Goal: Task Accomplishment & Management: Manage account settings

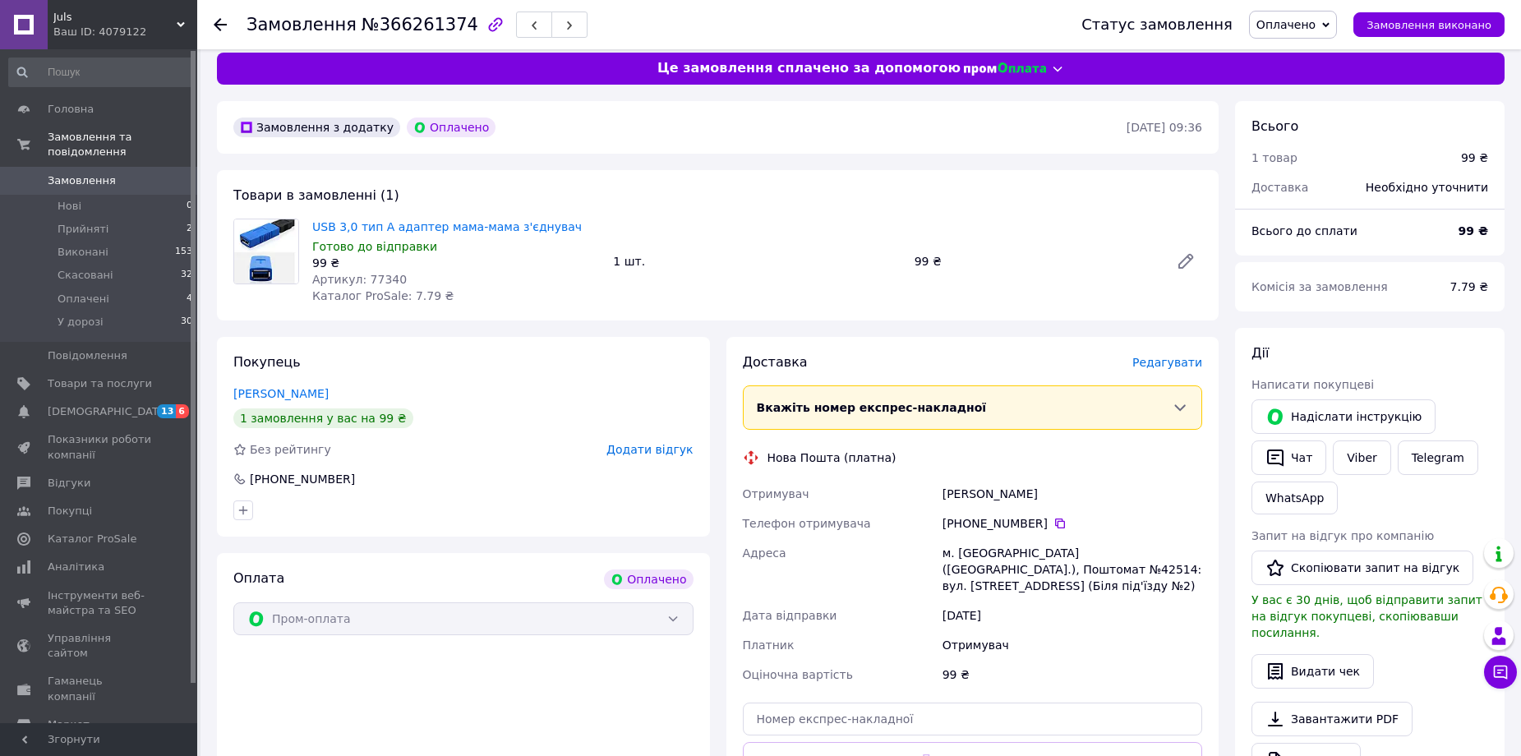
scroll to position [472, 0]
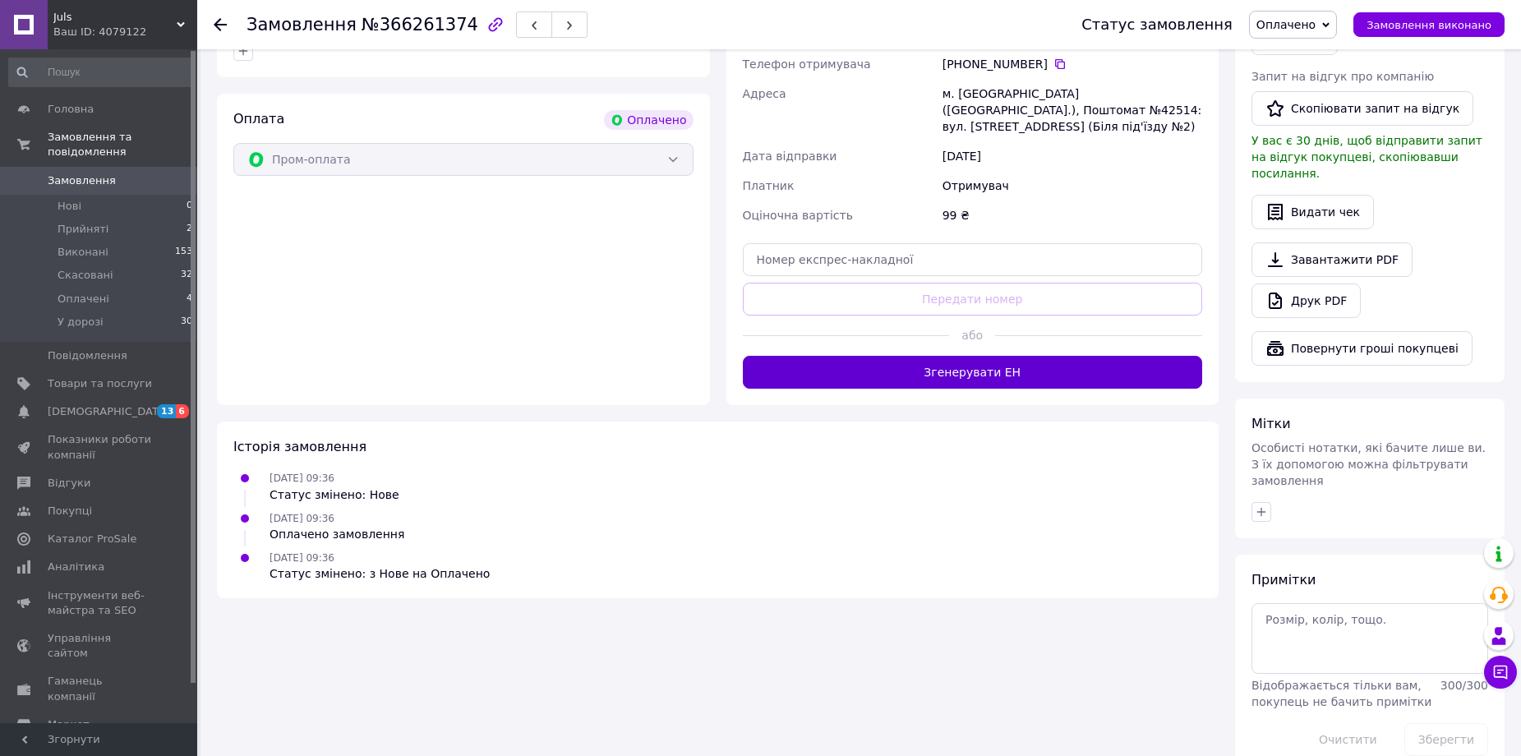
click at [944, 356] on button "Згенерувати ЕН" at bounding box center [973, 372] width 460 height 33
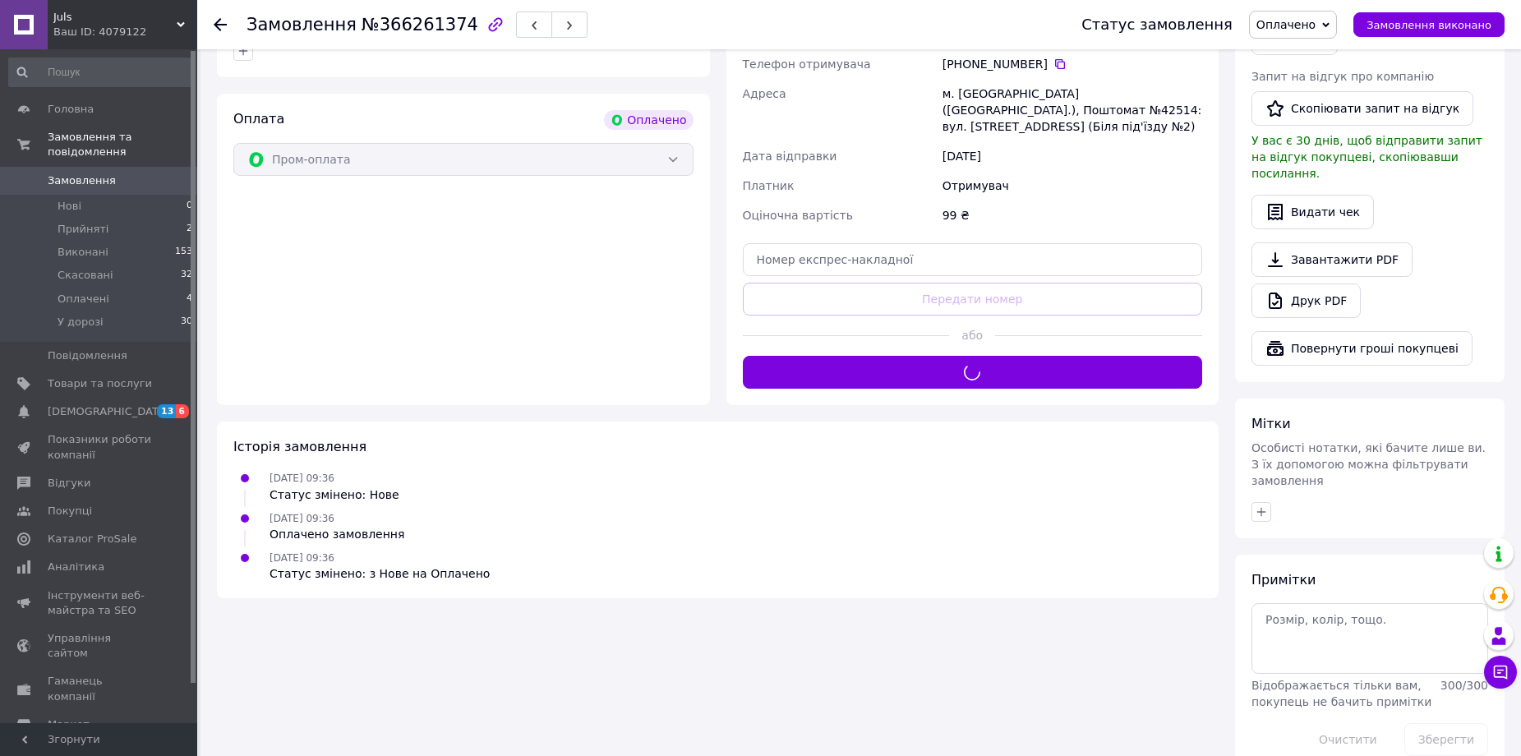
click at [1308, 19] on span "Оплачено" at bounding box center [1285, 24] width 59 height 13
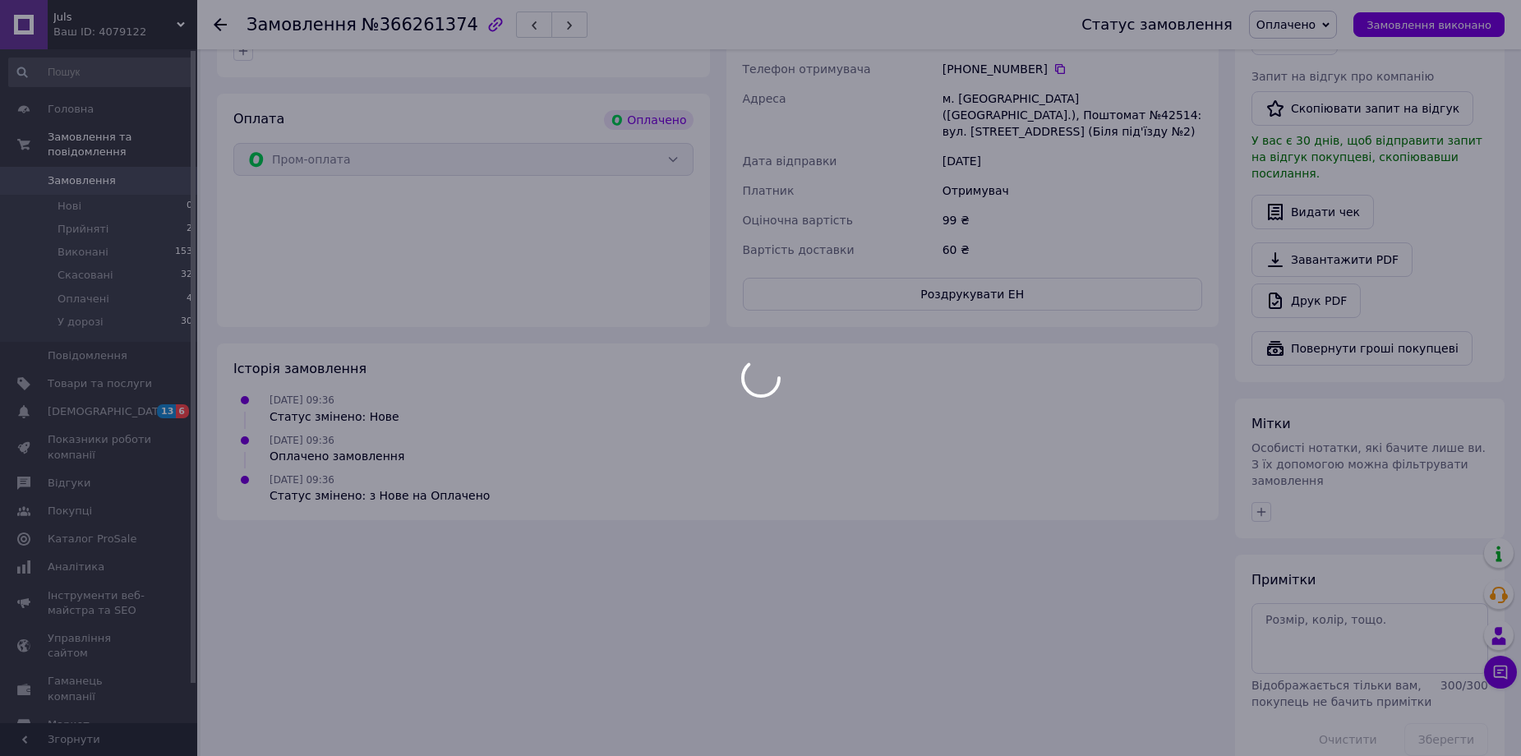
click at [1306, 132] on div at bounding box center [760, 378] width 1521 height 756
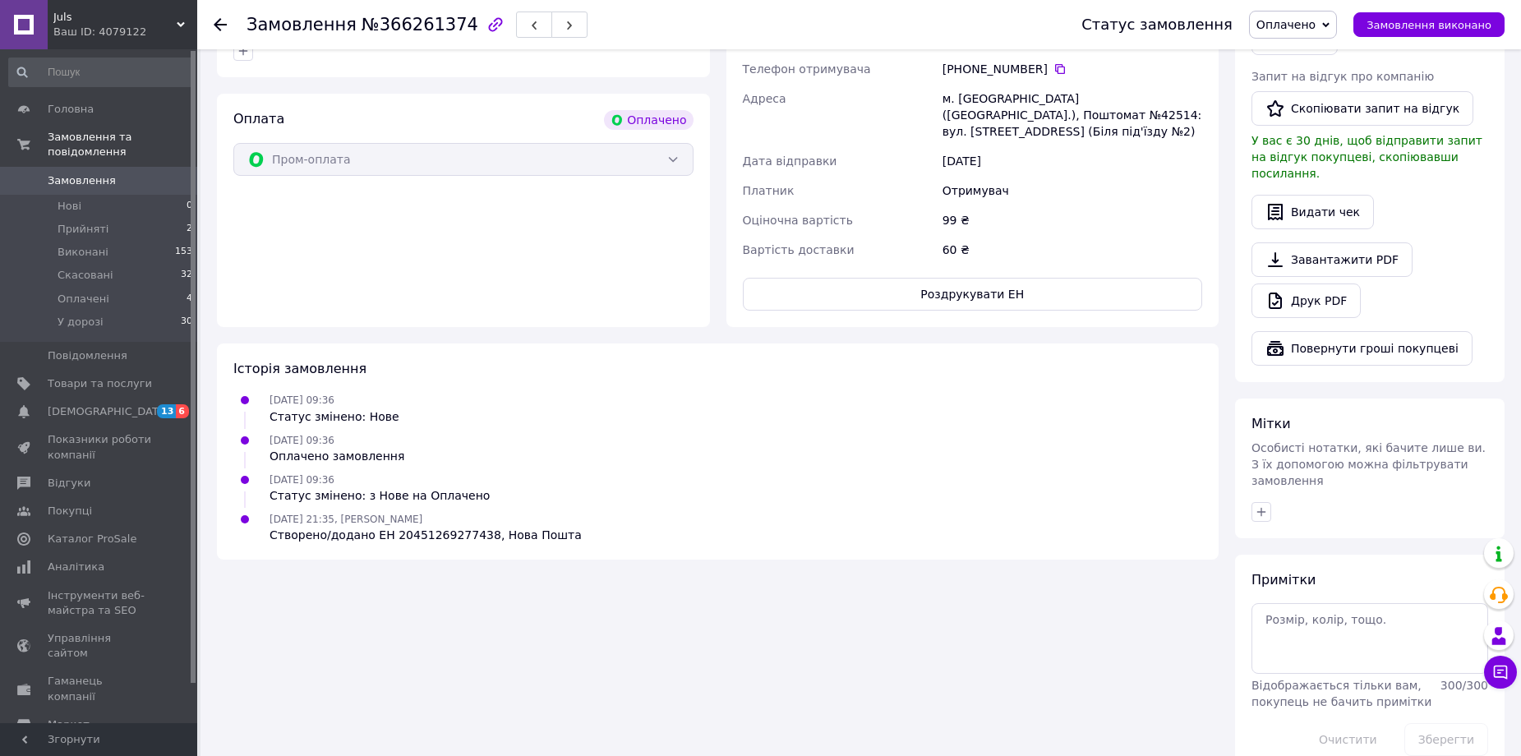
click at [1303, 25] on span "Оплачено" at bounding box center [1285, 24] width 59 height 13
click at [1323, 129] on li "У дорозі" at bounding box center [1293, 131] width 86 height 25
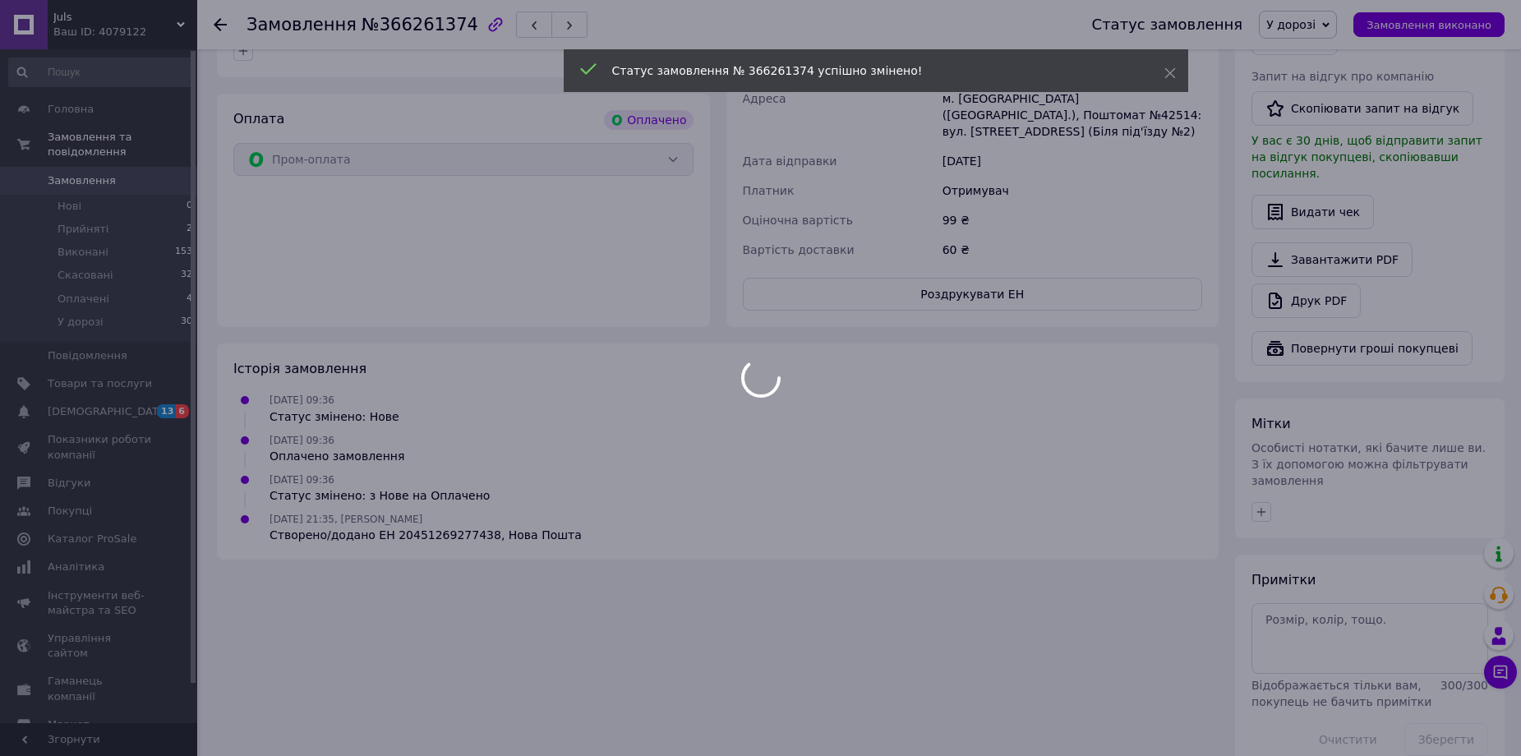
click at [986, 273] on div at bounding box center [760, 378] width 1521 height 756
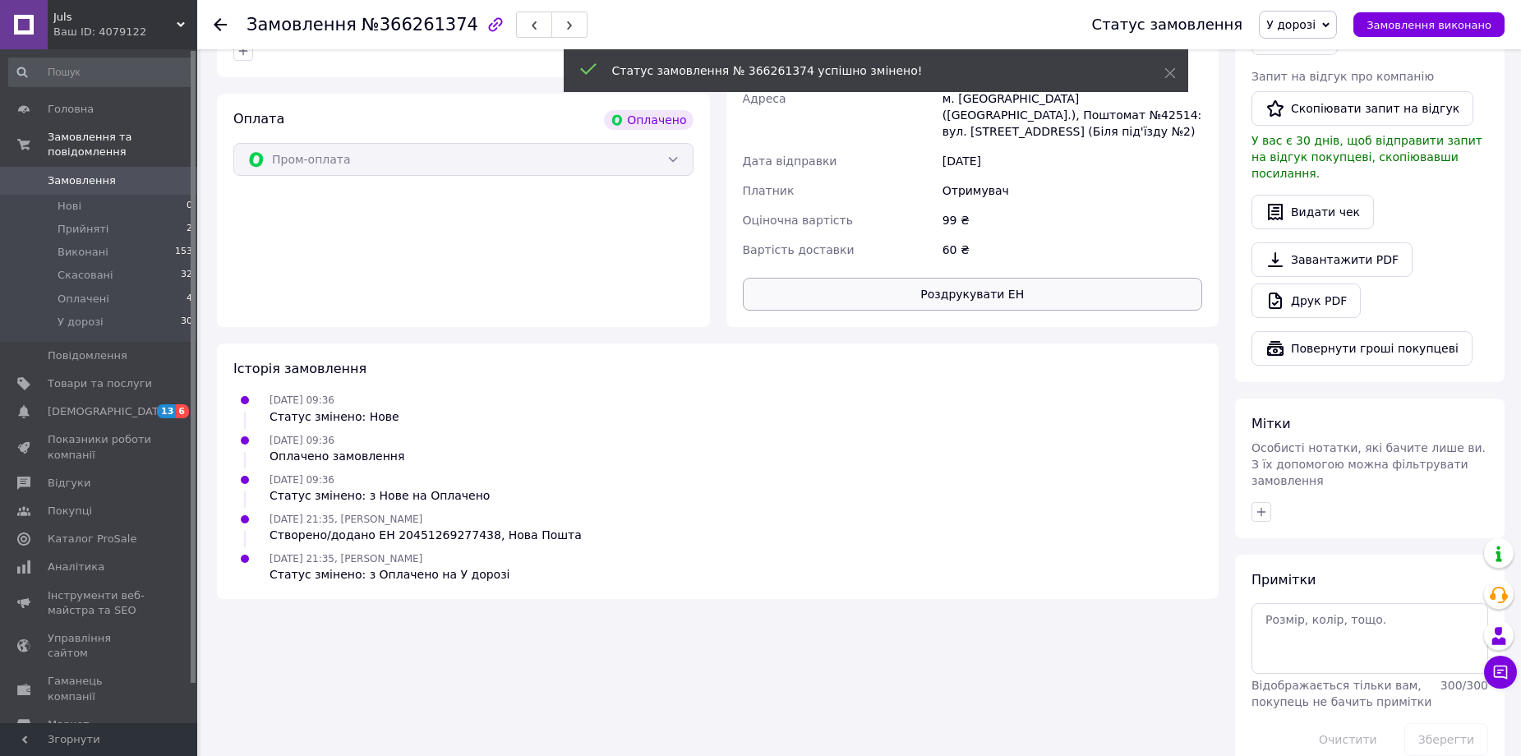
click at [968, 279] on button "Роздрукувати ЕН" at bounding box center [973, 294] width 460 height 33
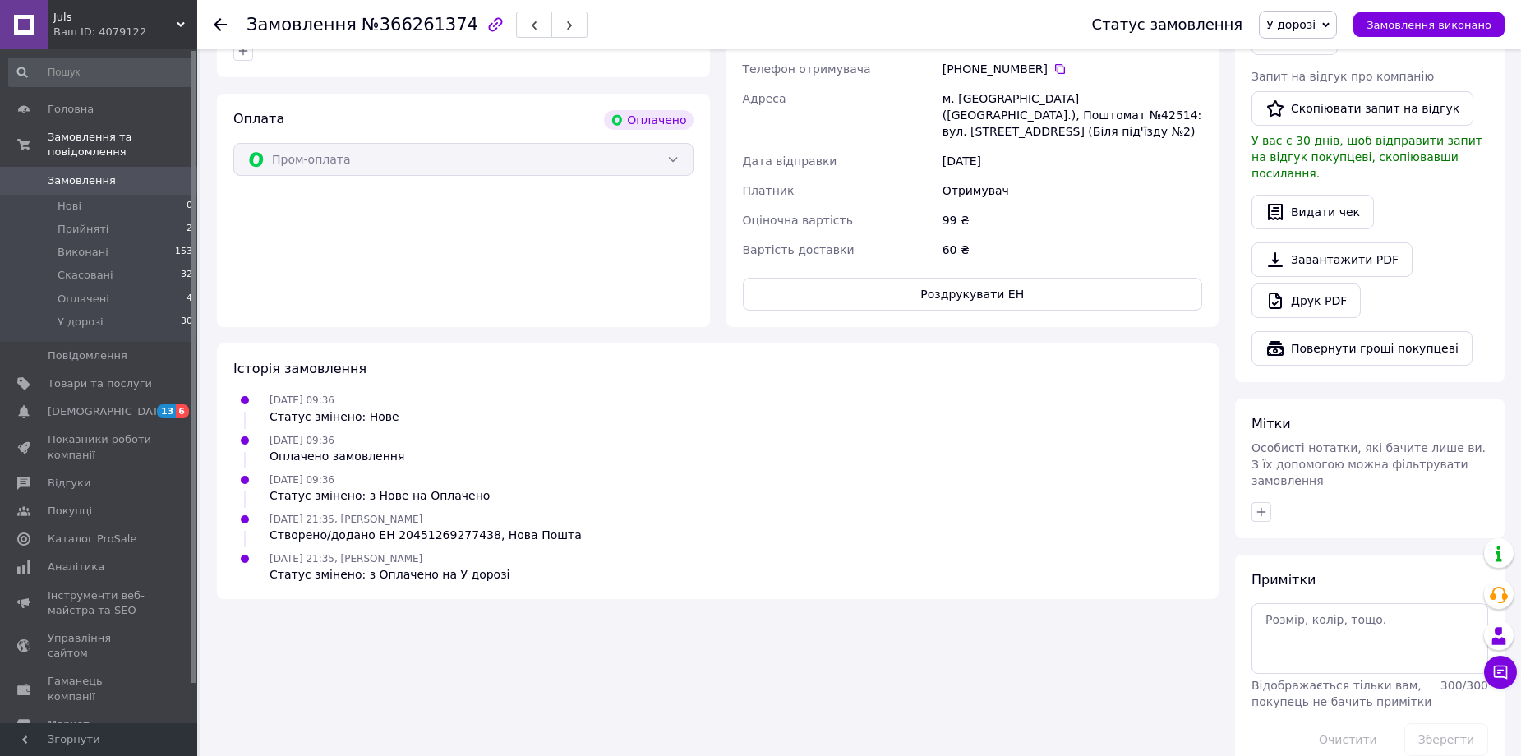
click at [935, 177] on div "Платник" at bounding box center [840, 191] width 200 height 30
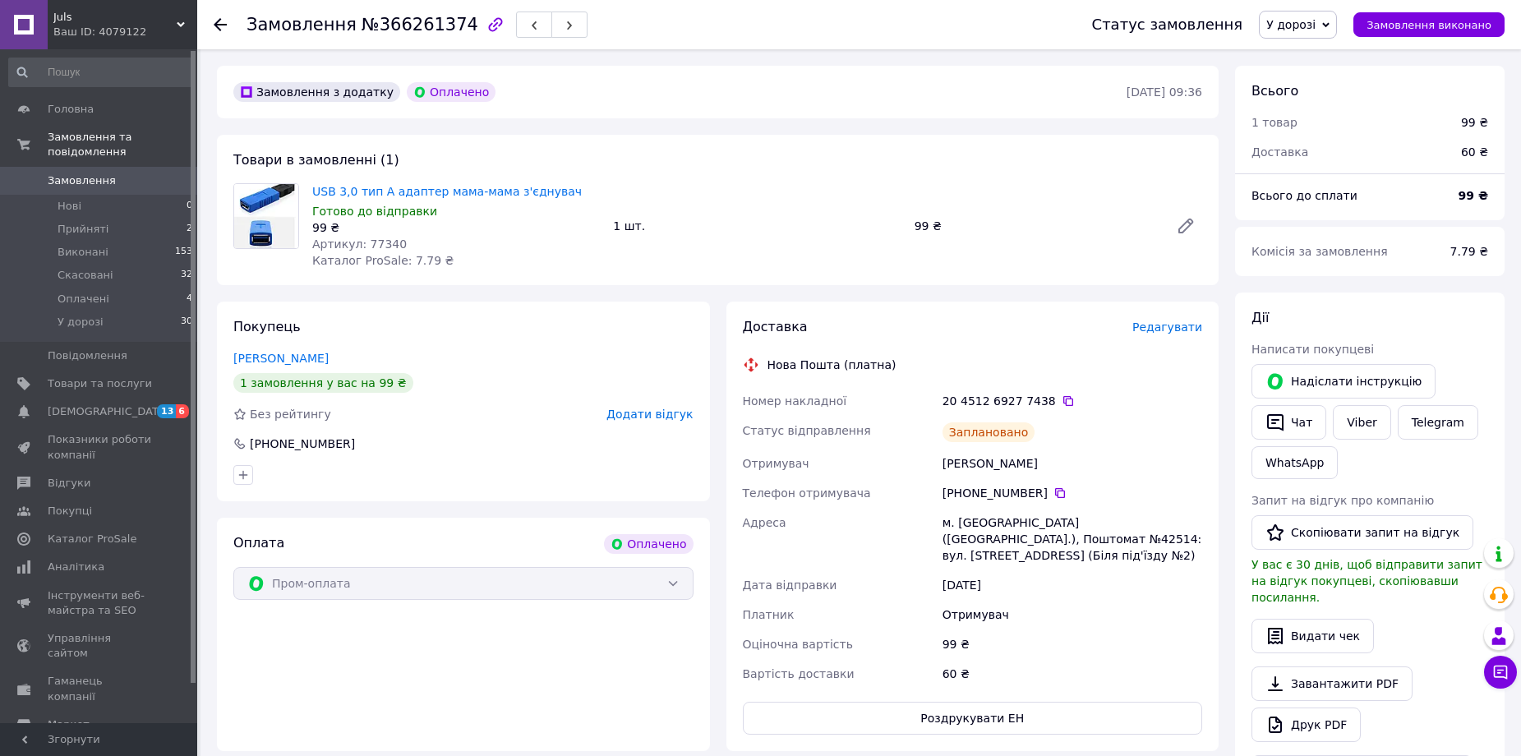
scroll to position [164, 0]
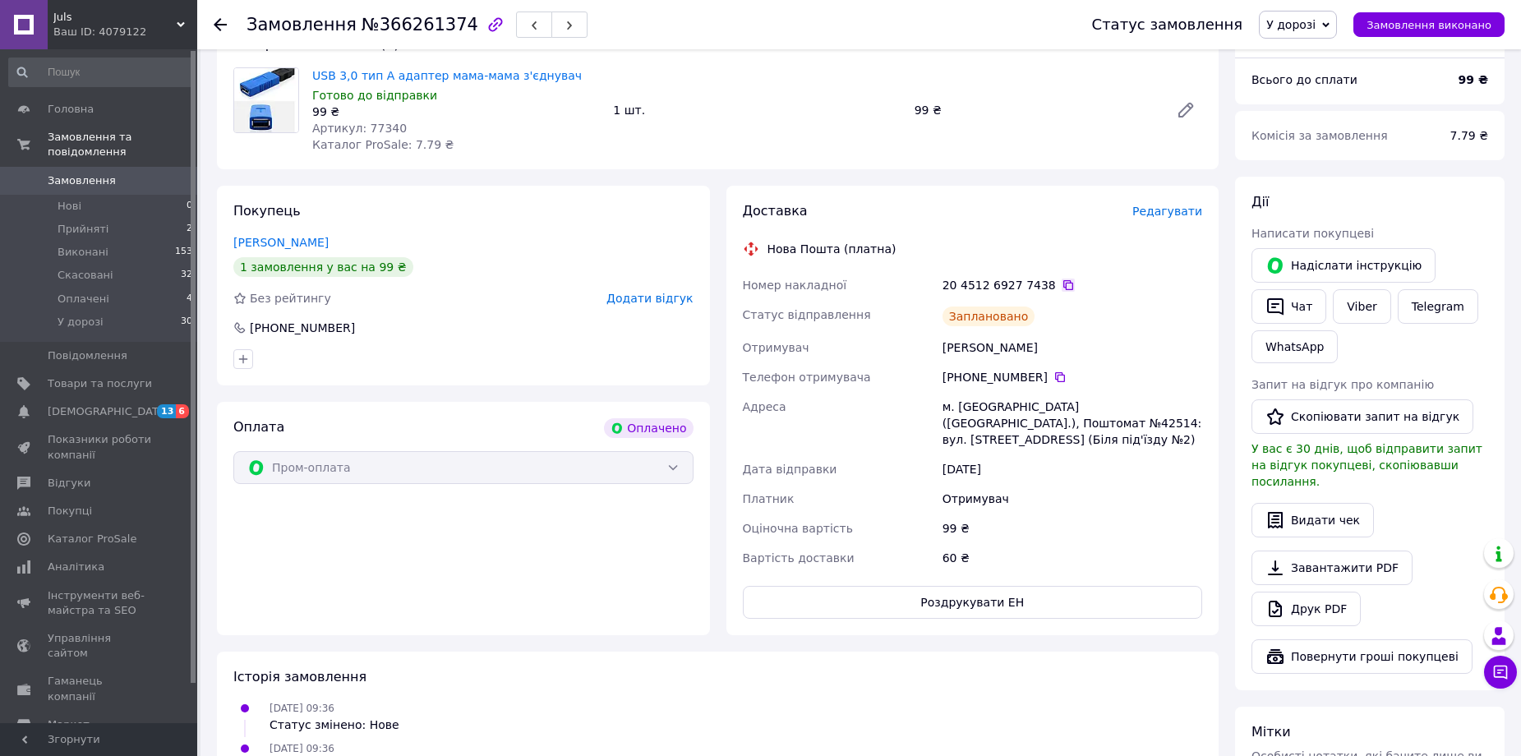
click at [1062, 283] on icon at bounding box center [1068, 285] width 13 height 13
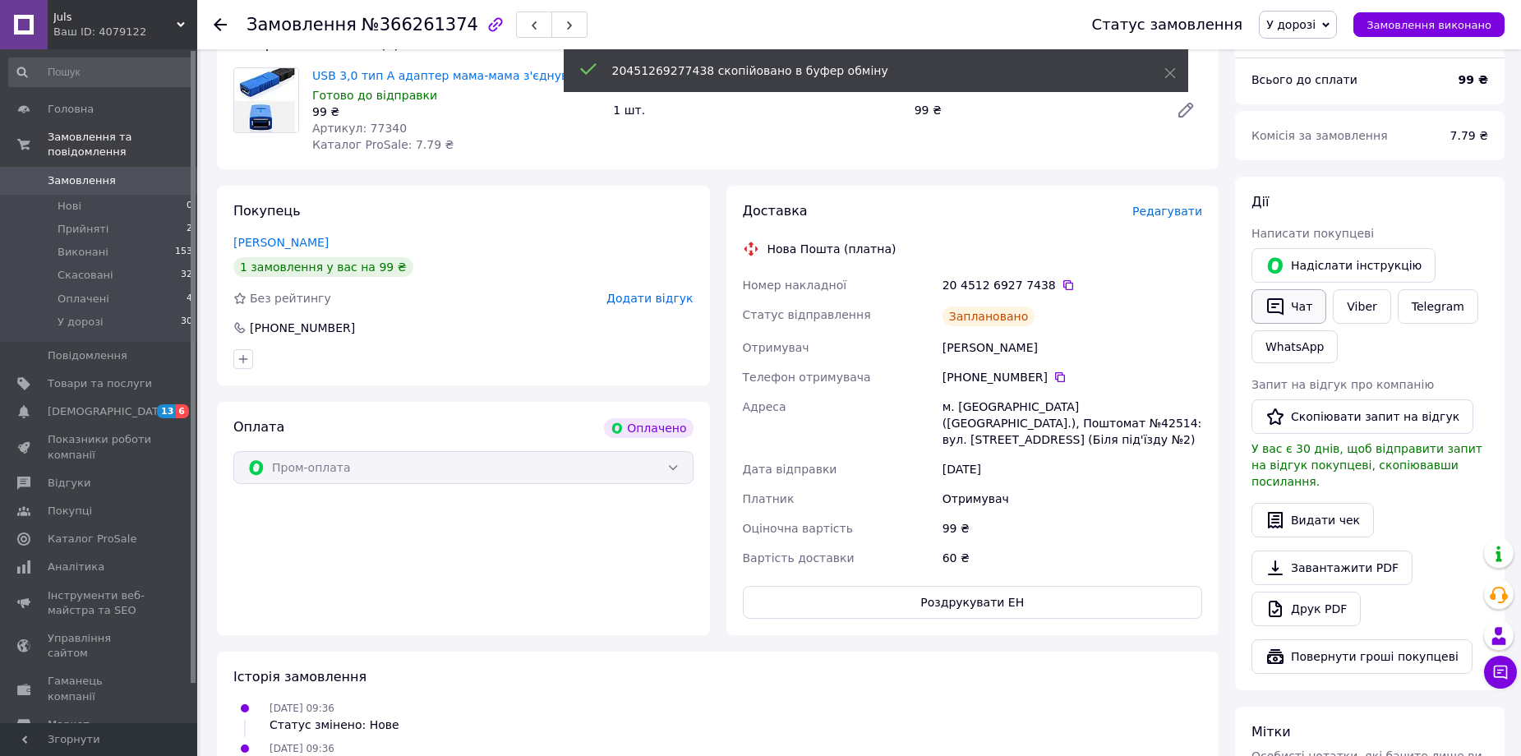
click at [1298, 311] on button "Чат" at bounding box center [1288, 306] width 75 height 35
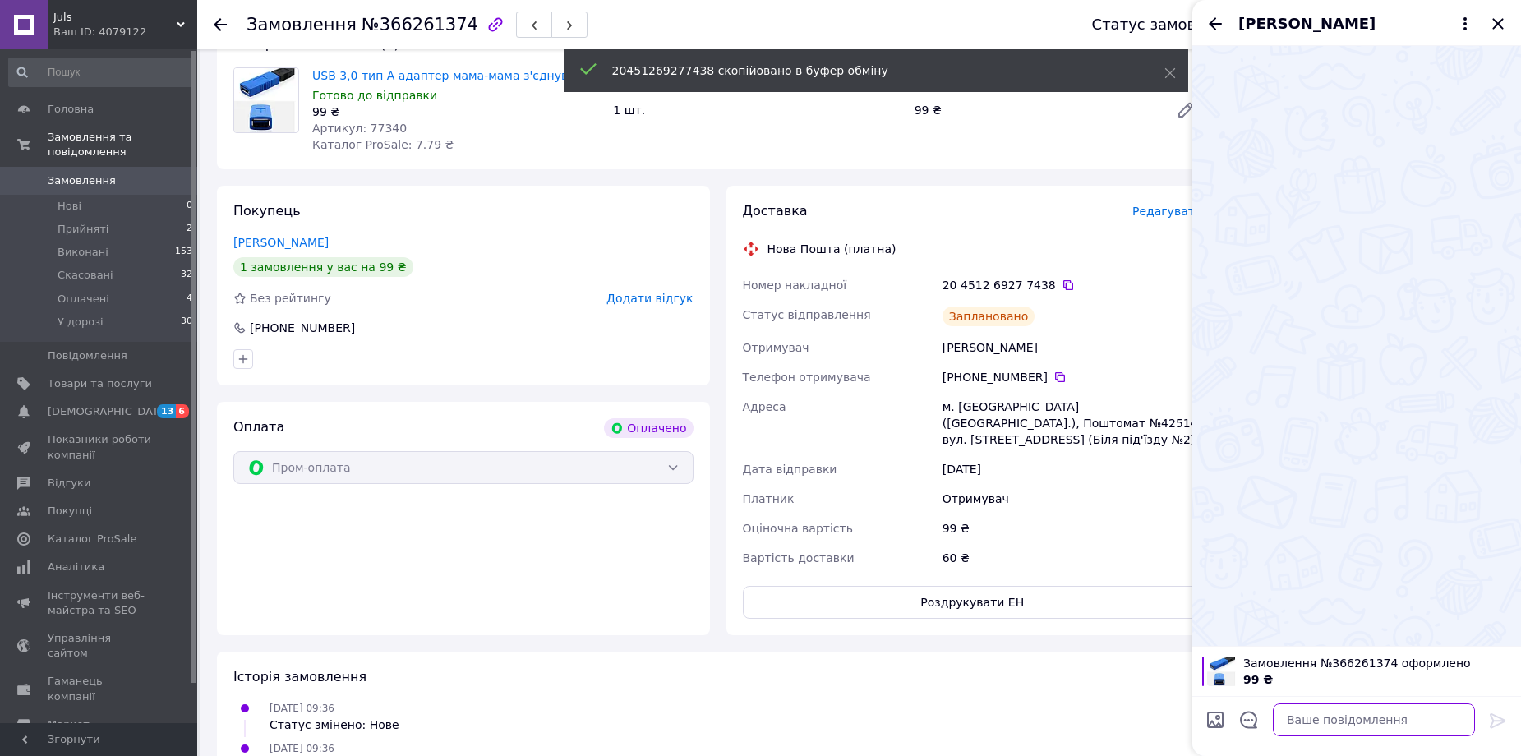
click at [1364, 727] on textarea at bounding box center [1374, 719] width 202 height 33
paste textarea "20451269277438"
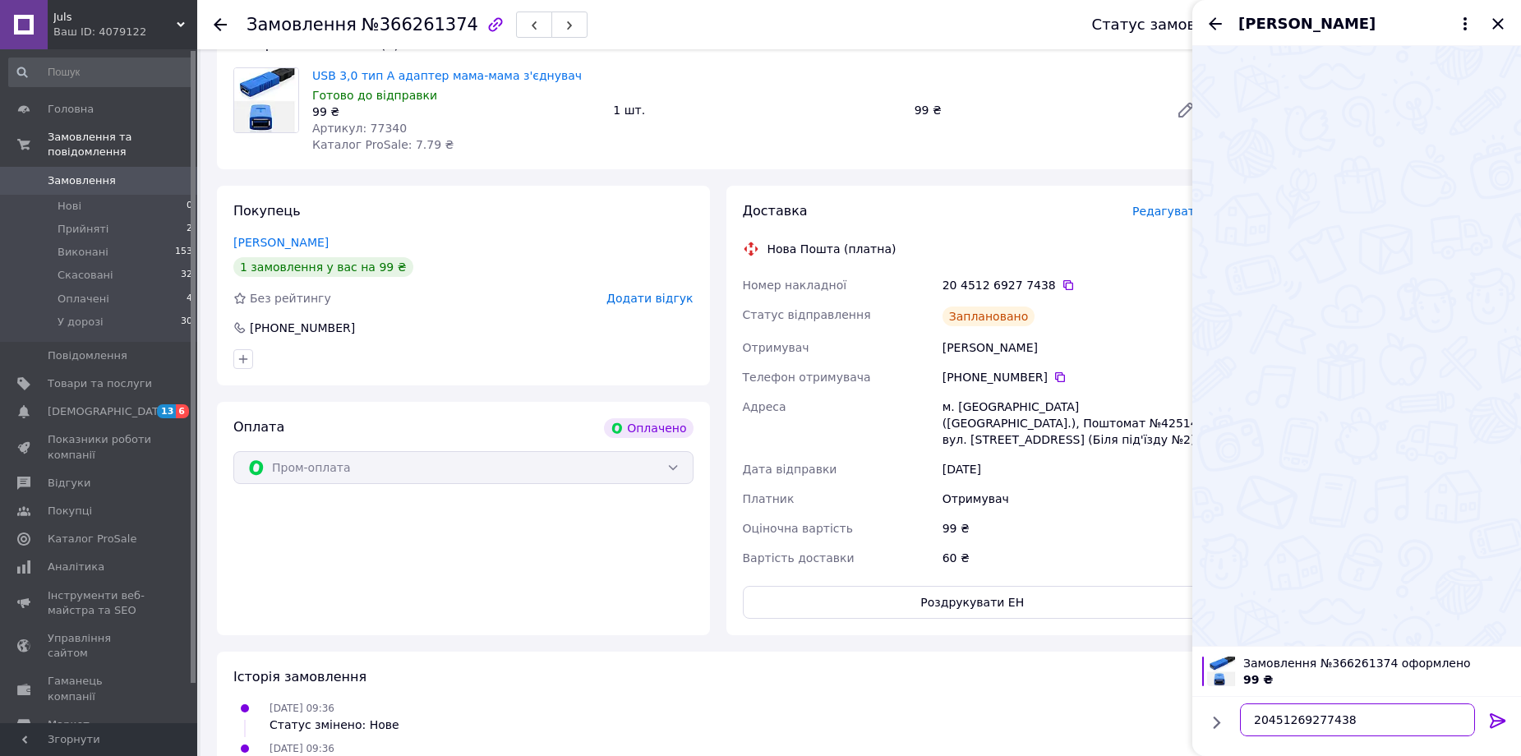
type textarea "20451269277438"
click at [1502, 721] on icon at bounding box center [1498, 720] width 16 height 15
